Goal: Navigation & Orientation: Find specific page/section

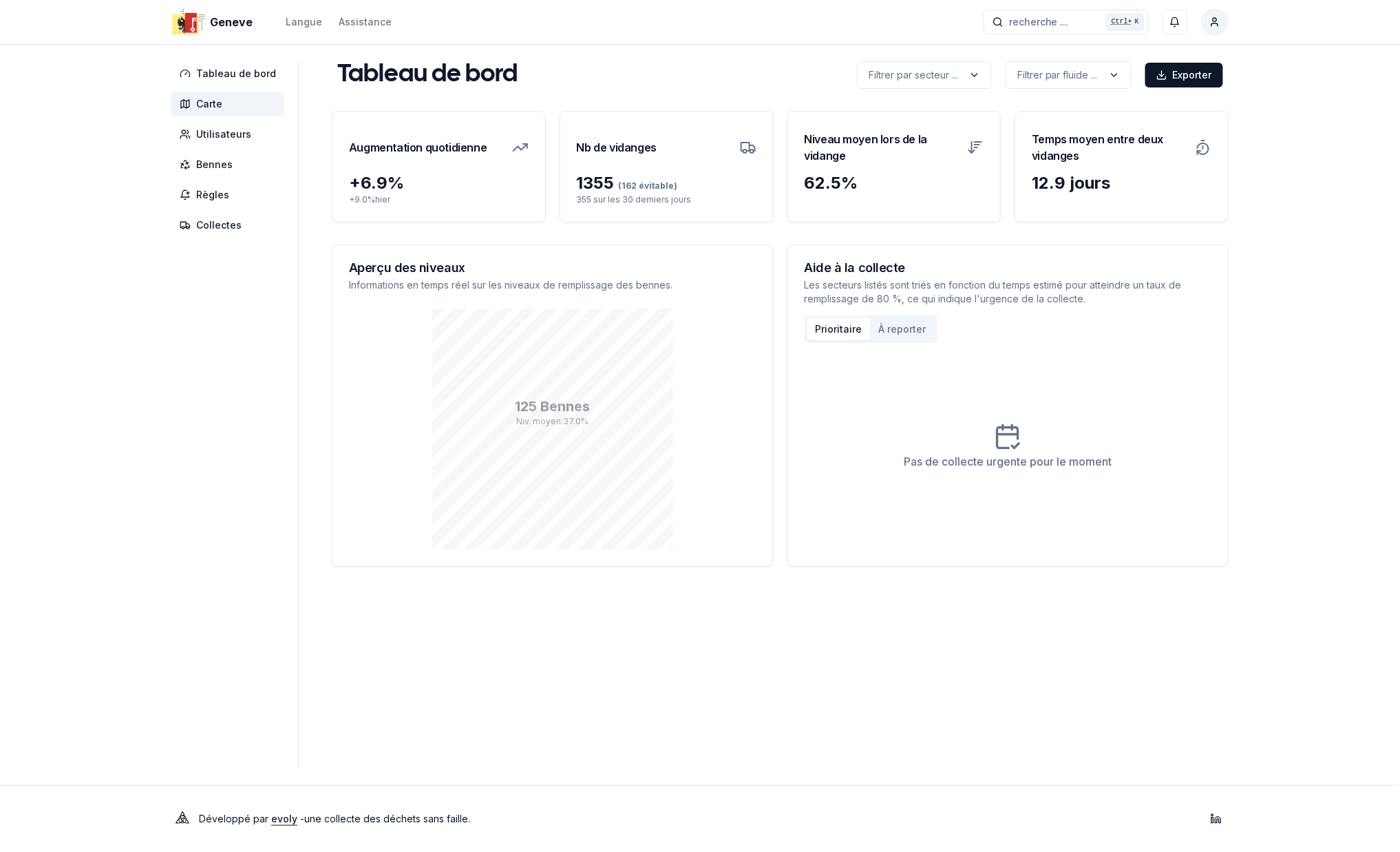
click at [208, 103] on span "Carte" at bounding box center [209, 103] width 26 height 14
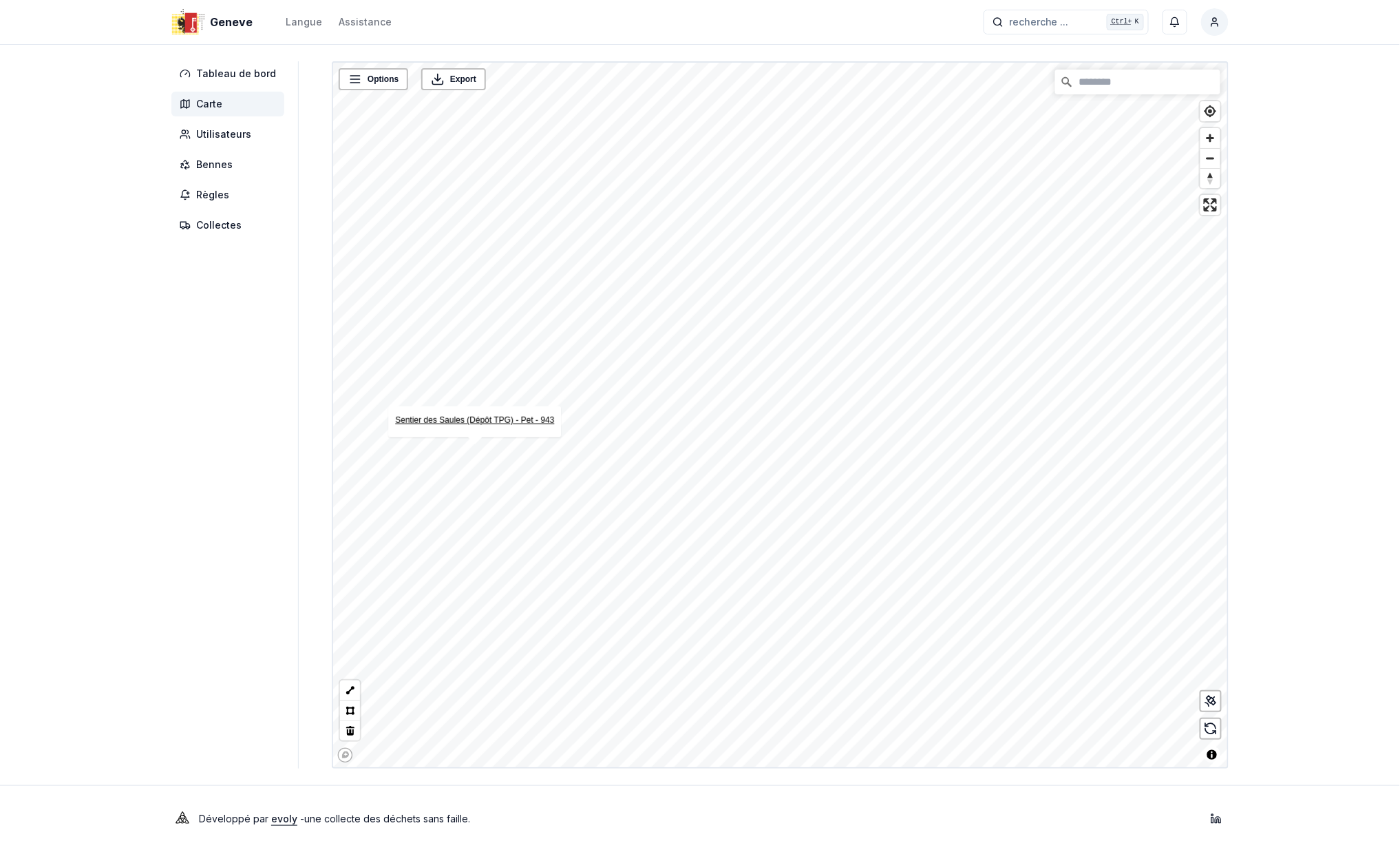
click at [475, 423] on link "Sentier des Saules (Dépôt TPG) - Pet - 943" at bounding box center [475, 420] width 160 height 10
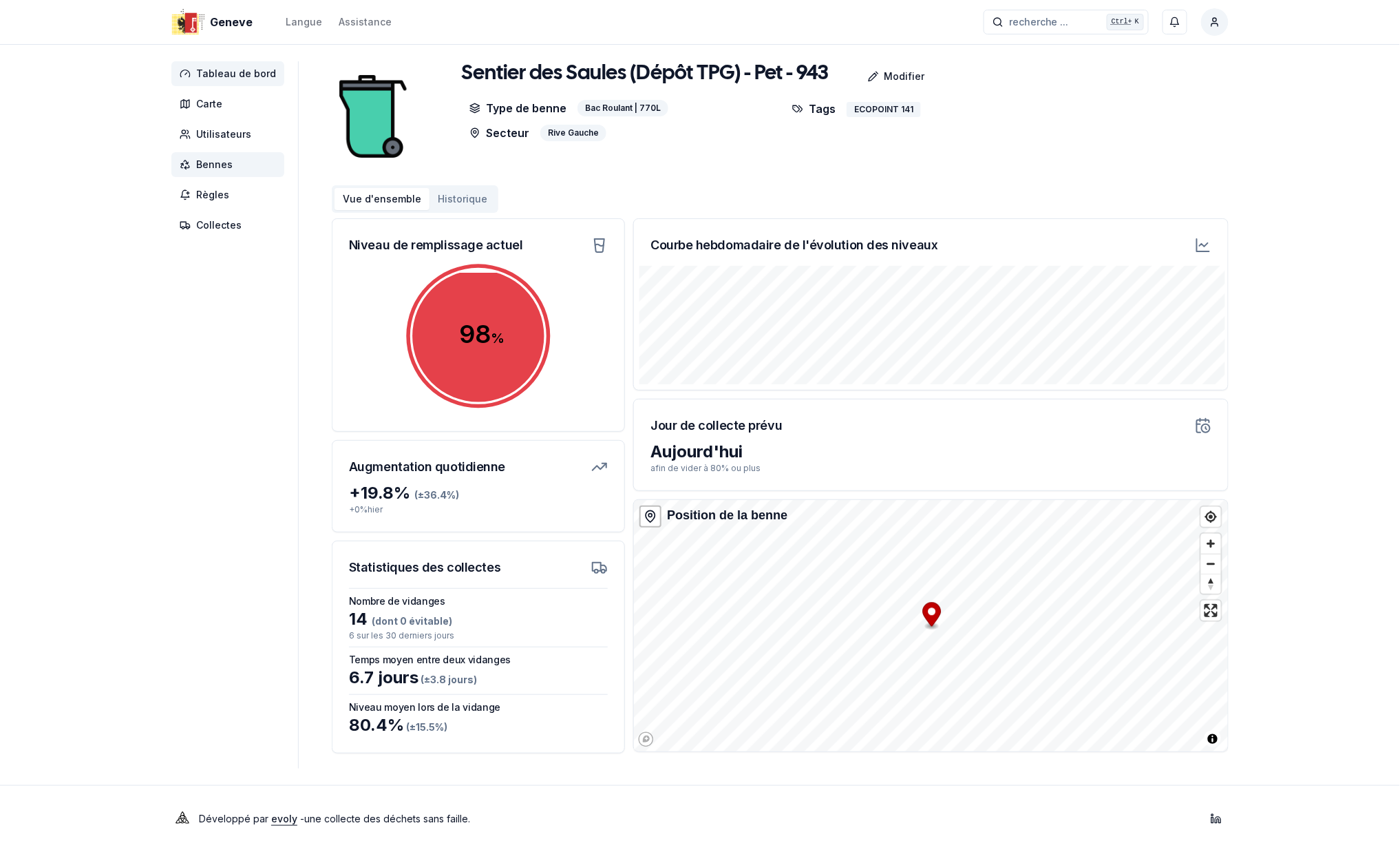
click at [199, 69] on span "Tableau de bord" at bounding box center [236, 73] width 80 height 14
